Goal: Information Seeking & Learning: Find specific page/section

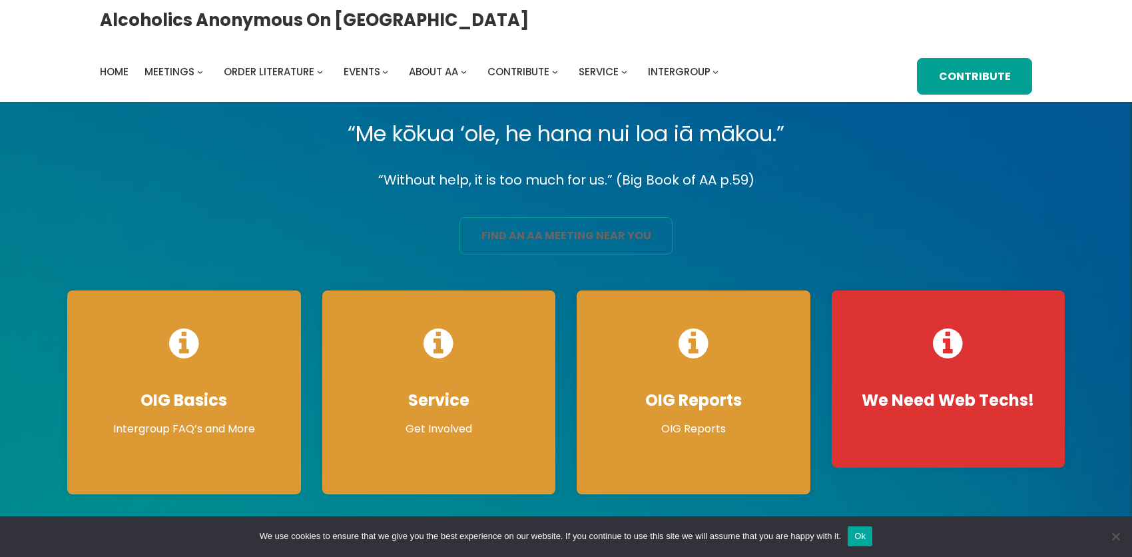
click at [559, 254] on link "find an aa meeting near you" at bounding box center [566, 235] width 213 height 37
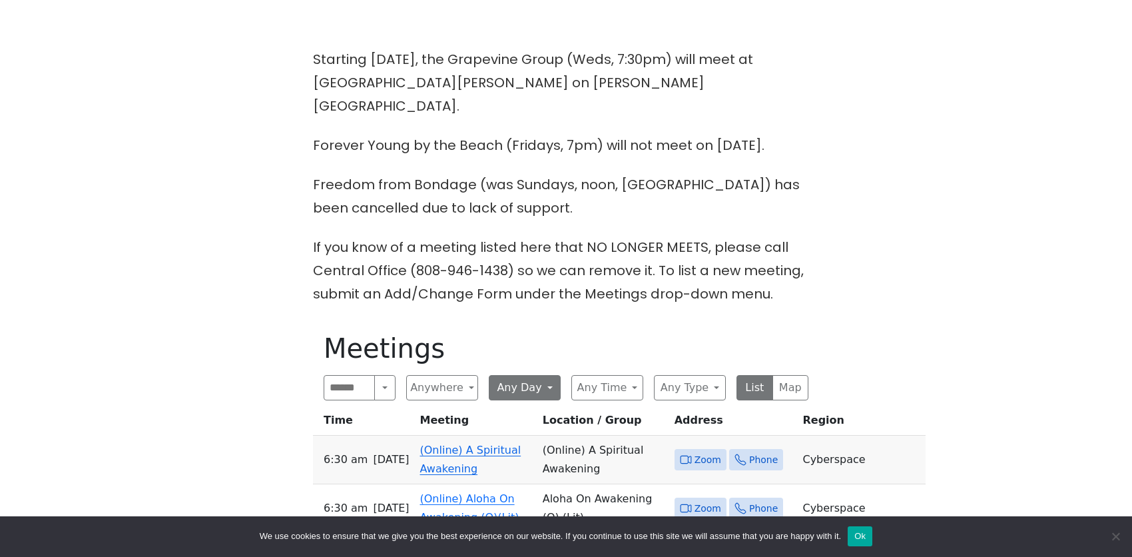
scroll to position [400, 0]
click at [495, 491] on link "(Online) Aloha On Awakening (O)(Lit)" at bounding box center [469, 506] width 99 height 31
